Goal: Task Accomplishment & Management: Complete application form

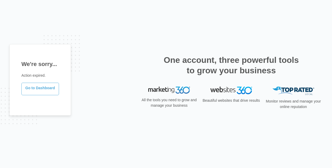
click at [44, 90] on link "Go to Dashboard" at bounding box center [40, 89] width 38 height 13
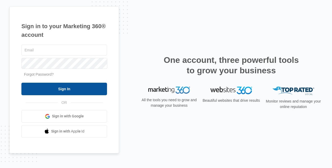
type input "[EMAIL_ADDRESS][DOMAIN_NAME]"
click at [65, 89] on input "Sign In" at bounding box center [64, 89] width 86 height 13
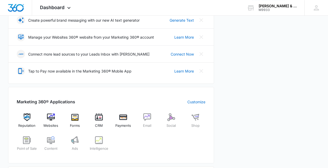
scroll to position [115, 0]
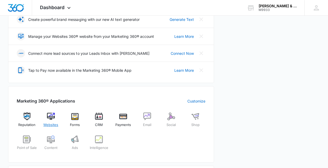
click at [49, 114] on img at bounding box center [51, 116] width 8 height 8
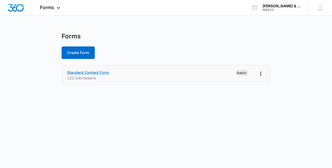
click at [85, 72] on link "Standard Contact Form" at bounding box center [88, 72] width 42 height 4
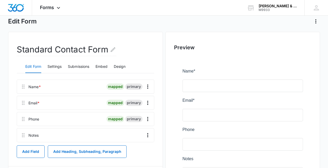
scroll to position [47, 0]
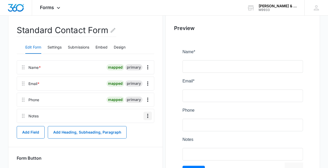
click at [147, 114] on icon "Overflow Menu" at bounding box center [147, 116] width 6 height 6
click at [134, 130] on div "Edit" at bounding box center [133, 130] width 11 height 4
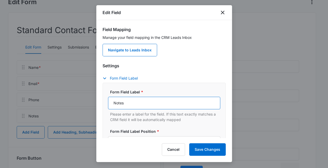
drag, startPoint x: 129, startPoint y: 104, endPoint x: 104, endPoint y: 101, distance: 24.9
click at [104, 101] on div "Form Field Label * Notes Please enter a label for the field. If this text exact…" at bounding box center [163, 135] width 123 height 104
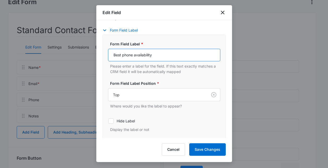
scroll to position [50, 0]
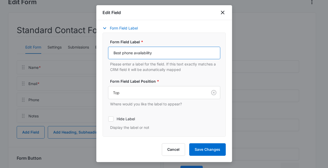
type input "Best phone availability"
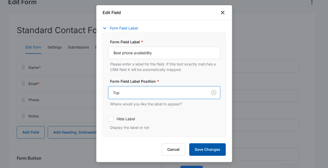
click at [206, 151] on button "Save Changes" at bounding box center [207, 149] width 36 height 13
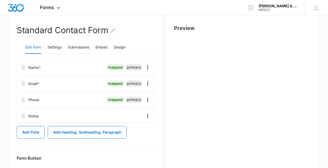
scroll to position [0, 0]
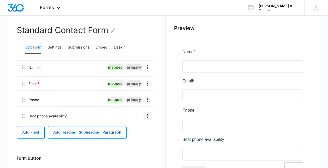
click at [148, 115] on icon "Overflow Menu" at bounding box center [147, 116] width 1 height 4
click at [137, 126] on button "Edit" at bounding box center [137, 130] width 30 height 8
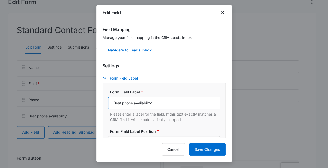
click at [157, 105] on input "Best phone availability" at bounding box center [164, 103] width 112 height 13
type input "B"
type input "Phone Availability Days and Times"
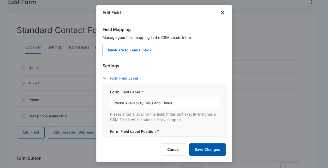
click at [205, 150] on button "Save Changes" at bounding box center [207, 149] width 36 height 13
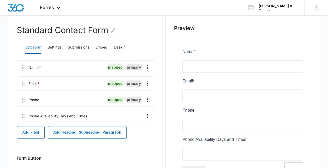
click at [32, 132] on button "Add Field" at bounding box center [31, 132] width 28 height 13
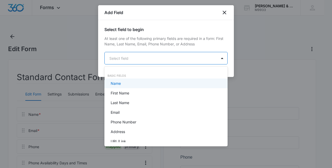
click at [158, 58] on body "Forms Apps Reputation Websites Forms CRM Email Social Shop Payments POS Content…" at bounding box center [166, 84] width 332 height 168
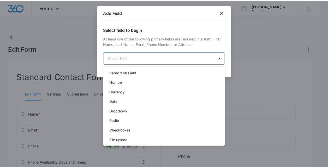
scroll to position [132, 0]
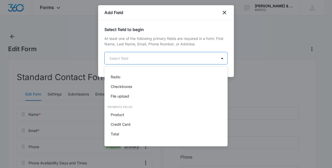
click at [130, 87] on p "Checkboxes" at bounding box center [121, 86] width 21 height 5
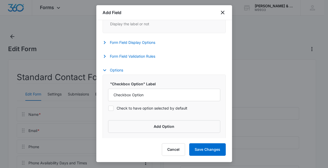
scroll to position [213, 0]
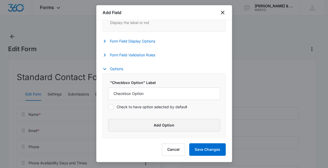
click at [168, 126] on button "Add Option" at bounding box center [164, 125] width 112 height 13
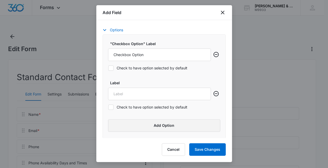
scroll to position [253, 0]
click at [151, 93] on input "Label" at bounding box center [159, 93] width 103 height 13
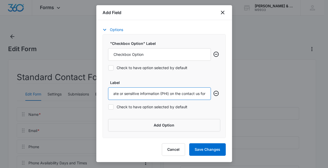
scroll to position [0, 62]
type input "I understand not to include private or sensitive information (PHI) on the conta…"
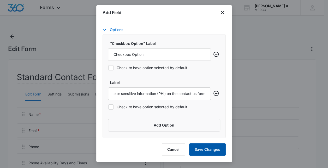
click at [207, 149] on button "Save Changes" at bounding box center [207, 149] width 36 height 13
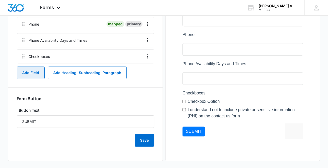
scroll to position [123, 0]
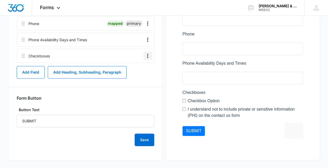
click at [147, 57] on icon "Overflow Menu" at bounding box center [147, 56] width 6 height 6
click at [135, 70] on div "Edit" at bounding box center [133, 70] width 11 height 4
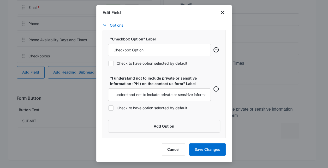
scroll to position [213, 0]
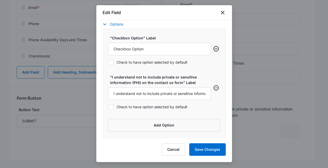
click at [213, 47] on icon "Remove row" at bounding box center [216, 49] width 6 height 6
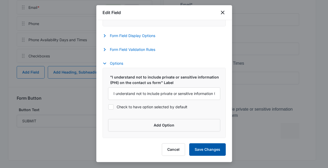
click at [210, 150] on button "Save Changes" at bounding box center [207, 149] width 36 height 13
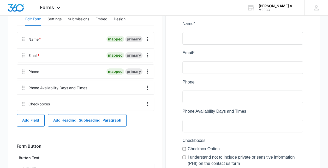
scroll to position [126, 0]
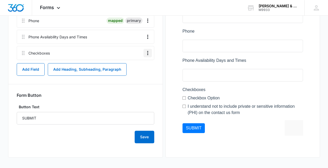
click at [147, 51] on icon "Overflow Menu" at bounding box center [147, 53] width 6 height 6
click at [135, 66] on div "Edit" at bounding box center [133, 67] width 11 height 4
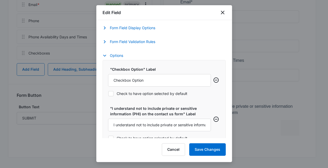
scroll to position [188, 0]
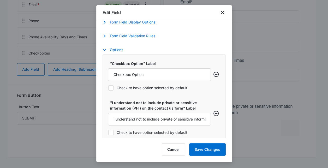
click at [111, 88] on icon at bounding box center [110, 88] width 3 height 2
click at [108, 88] on input "Check to have option selected by default" at bounding box center [108, 88] width 0 height 0
click at [109, 88] on icon at bounding box center [110, 88] width 3 height 2
click at [108, 88] on input "Check to have option selected by default" at bounding box center [108, 88] width 0 height 0
checkbox input "false"
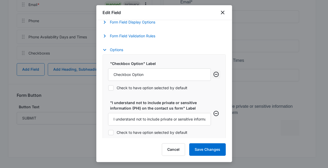
click at [213, 76] on icon "Remove row" at bounding box center [216, 74] width 6 height 6
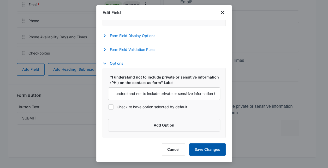
click at [197, 147] on button "Save Changes" at bounding box center [207, 149] width 36 height 13
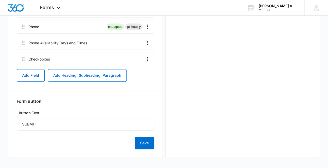
scroll to position [0, 0]
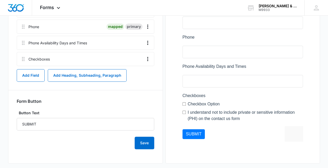
click at [184, 104] on div at bounding box center [242, 59] width 137 height 191
click at [148, 57] on icon "Overflow Menu" at bounding box center [147, 59] width 6 height 6
click at [134, 71] on div "Edit" at bounding box center [133, 73] width 11 height 4
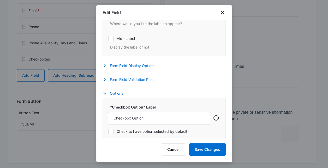
scroll to position [144, 0]
click at [109, 39] on icon at bounding box center [110, 39] width 3 height 2
click at [108, 39] on input "Hide Label" at bounding box center [108, 39] width 0 height 0
checkbox input "true"
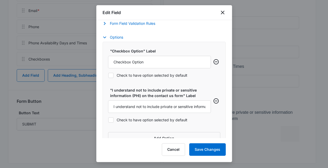
scroll to position [201, 0]
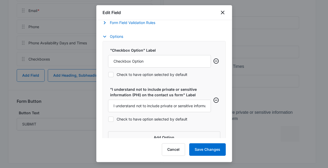
click at [110, 74] on icon at bounding box center [110, 74] width 5 height 5
click at [108, 74] on input "Check to have option selected by default" at bounding box center [108, 74] width 0 height 0
checkbox input "true"
click at [202, 147] on button "Save Changes" at bounding box center [207, 149] width 36 height 13
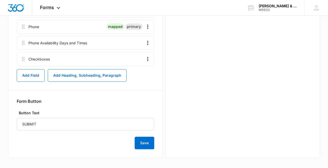
scroll to position [0, 0]
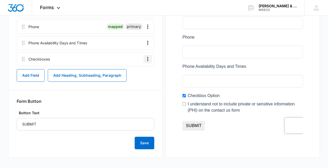
click at [148, 59] on icon "Overflow Menu" at bounding box center [147, 59] width 1 height 4
click at [136, 73] on div "Edit" at bounding box center [133, 73] width 11 height 4
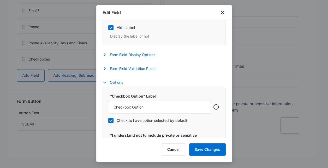
scroll to position [156, 0]
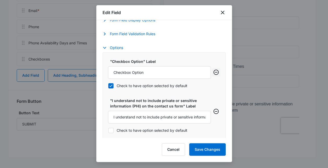
click at [212, 70] on button "Remove row" at bounding box center [216, 72] width 8 height 8
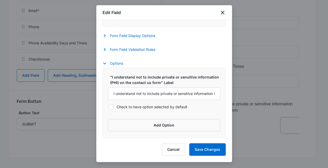
scroll to position [174, 0]
click at [110, 63] on button "Options" at bounding box center [115, 63] width 26 height 6
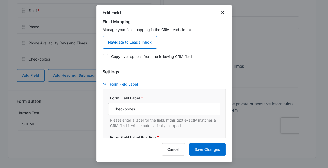
scroll to position [8, 0]
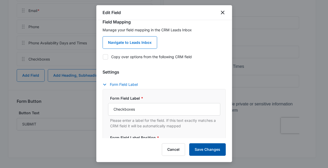
click at [203, 148] on button "Save Changes" at bounding box center [207, 149] width 36 height 13
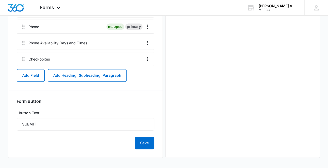
scroll to position [0, 0]
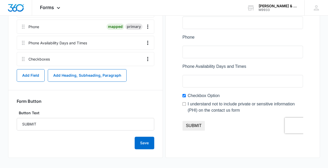
click at [148, 59] on icon "Overflow Menu" at bounding box center [147, 59] width 1 height 4
click at [140, 74] on button "Edit" at bounding box center [137, 73] width 30 height 8
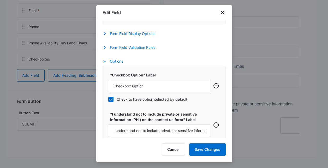
scroll to position [177, 0]
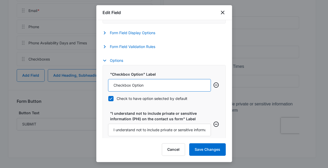
click at [173, 87] on input "Checkbox Option" at bounding box center [159, 85] width 103 height 13
type input "C"
click at [135, 85] on input ""Checkbox Option" Label" at bounding box center [159, 85] width 103 height 13
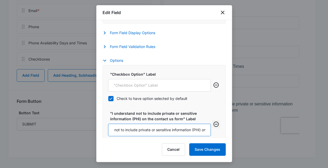
scroll to position [0, 62]
drag, startPoint x: 112, startPoint y: 129, endPoint x: 212, endPoint y: 129, distance: 100.1
click at [212, 129] on div ""I understand not to include private or sensitive information (PHI) on the cont…" at bounding box center [164, 130] width 112 height 38
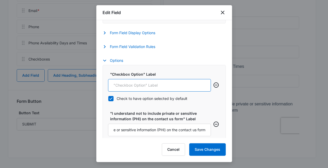
click at [150, 84] on input ""Checkbox Option" Label" at bounding box center [159, 85] width 103 height 13
paste input "I understand not to include private or sensitive information (PHI) on the conta…"
type input "I understand not to include private or sensitive information (PHI) on the conta…"
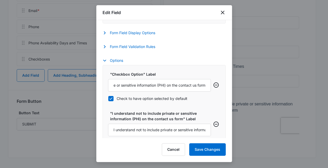
click at [110, 98] on icon at bounding box center [110, 98] width 5 height 5
click at [108, 98] on input "Check to have option selected by default" at bounding box center [108, 98] width 0 height 0
checkbox input "false"
click at [213, 127] on icon "Remove row" at bounding box center [216, 124] width 6 height 6
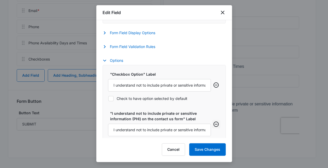
scroll to position [169, 0]
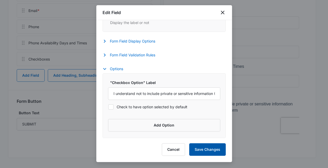
click at [204, 148] on button "Save Changes" at bounding box center [207, 149] width 36 height 13
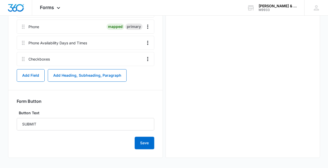
scroll to position [0, 0]
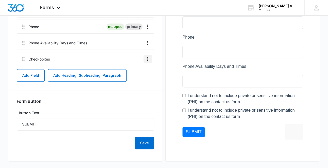
click at [146, 58] on icon "Overflow Menu" at bounding box center [147, 59] width 6 height 6
click at [139, 70] on button "Edit" at bounding box center [137, 73] width 30 height 8
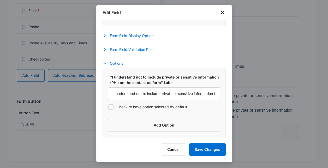
scroll to position [124, 0]
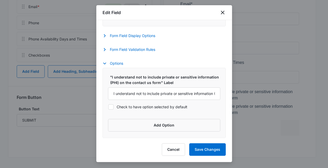
click at [164, 123] on button "Add Option" at bounding box center [164, 125] width 112 height 13
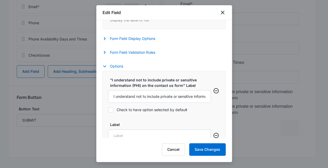
scroll to position [163, 0]
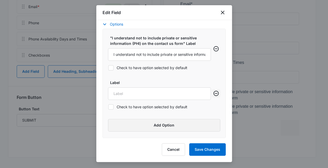
click at [213, 91] on icon "Remove row" at bounding box center [215, 93] width 5 height 5
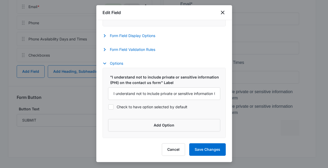
scroll to position [174, 0]
click at [173, 147] on button "Cancel" at bounding box center [173, 149] width 23 height 13
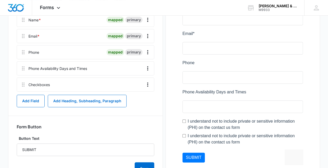
scroll to position [90, 0]
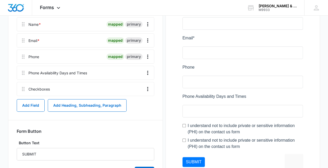
click at [148, 89] on icon "Overflow Menu" at bounding box center [147, 89] width 1 height 4
click at [133, 104] on div "Edit" at bounding box center [133, 103] width 11 height 4
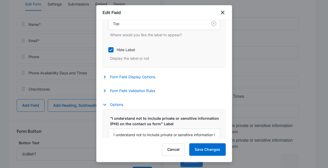
scroll to position [135, 0]
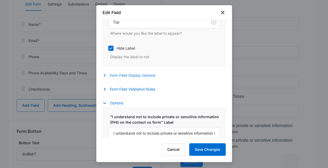
click at [145, 73] on button "Form Field Display Options" at bounding box center [131, 75] width 58 height 6
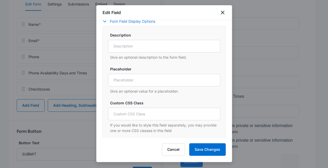
scroll to position [189, 0]
click at [125, 21] on button "Form Field Display Options" at bounding box center [131, 21] width 58 height 6
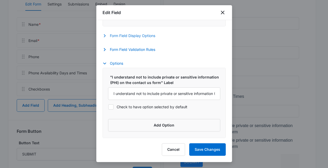
scroll to position [174, 0]
click at [142, 51] on button "Form Field Validation Rules" at bounding box center [131, 49] width 58 height 6
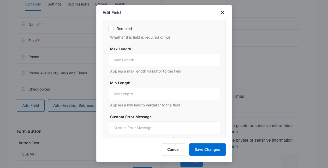
scroll to position [207, 0]
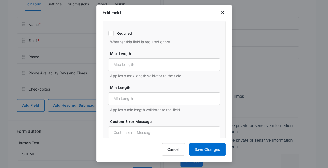
click at [110, 33] on icon at bounding box center [110, 33] width 5 height 5
click at [108, 33] on input "Required" at bounding box center [108, 33] width 0 height 0
checkbox input "true"
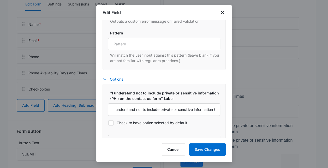
scroll to position [345, 0]
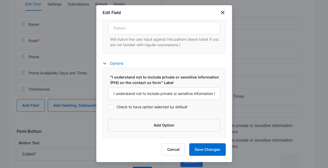
click at [109, 107] on icon at bounding box center [110, 107] width 3 height 2
click at [108, 107] on input "Check to have option selected by default" at bounding box center [108, 107] width 0 height 0
checkbox input "true"
click at [209, 149] on button "Save Changes" at bounding box center [207, 149] width 36 height 13
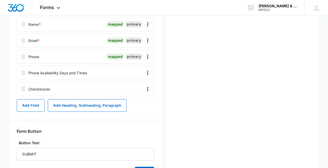
scroll to position [0, 0]
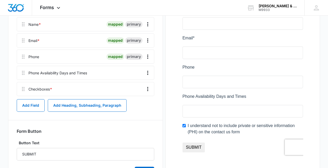
click at [148, 89] on icon "Overflow Menu" at bounding box center [147, 89] width 1 height 4
click at [134, 103] on div "Edit" at bounding box center [133, 103] width 11 height 4
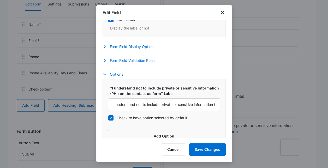
scroll to position [174, 0]
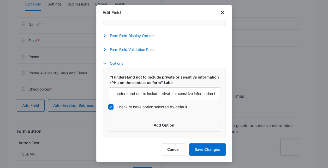
click at [110, 107] on icon at bounding box center [110, 107] width 5 height 5
click at [108, 107] on input "Check to have option selected by default" at bounding box center [108, 107] width 0 height 0
checkbox input "false"
click at [211, 149] on button "Save Changes" at bounding box center [207, 149] width 36 height 13
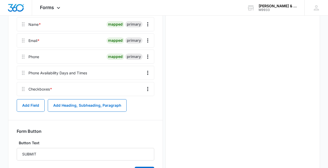
scroll to position [0, 0]
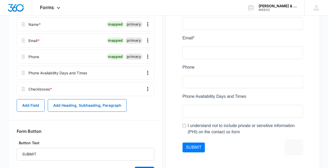
click at [194, 151] on div at bounding box center [242, 81] width 137 height 174
click at [198, 150] on div at bounding box center [242, 81] width 137 height 174
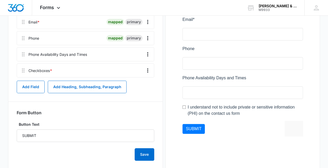
scroll to position [120, 0]
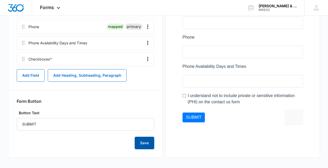
click at [143, 144] on button "Save" at bounding box center [145, 143] width 20 height 13
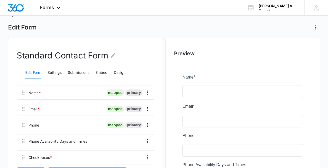
scroll to position [0, 0]
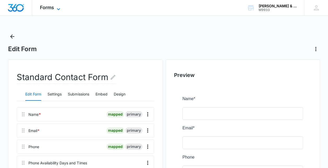
click at [51, 9] on span "Forms" at bounding box center [47, 7] width 14 height 5
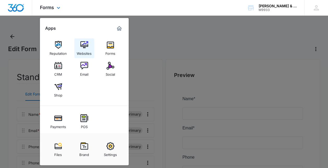
click at [82, 48] on img at bounding box center [84, 45] width 8 height 8
